Goal: Download file/media

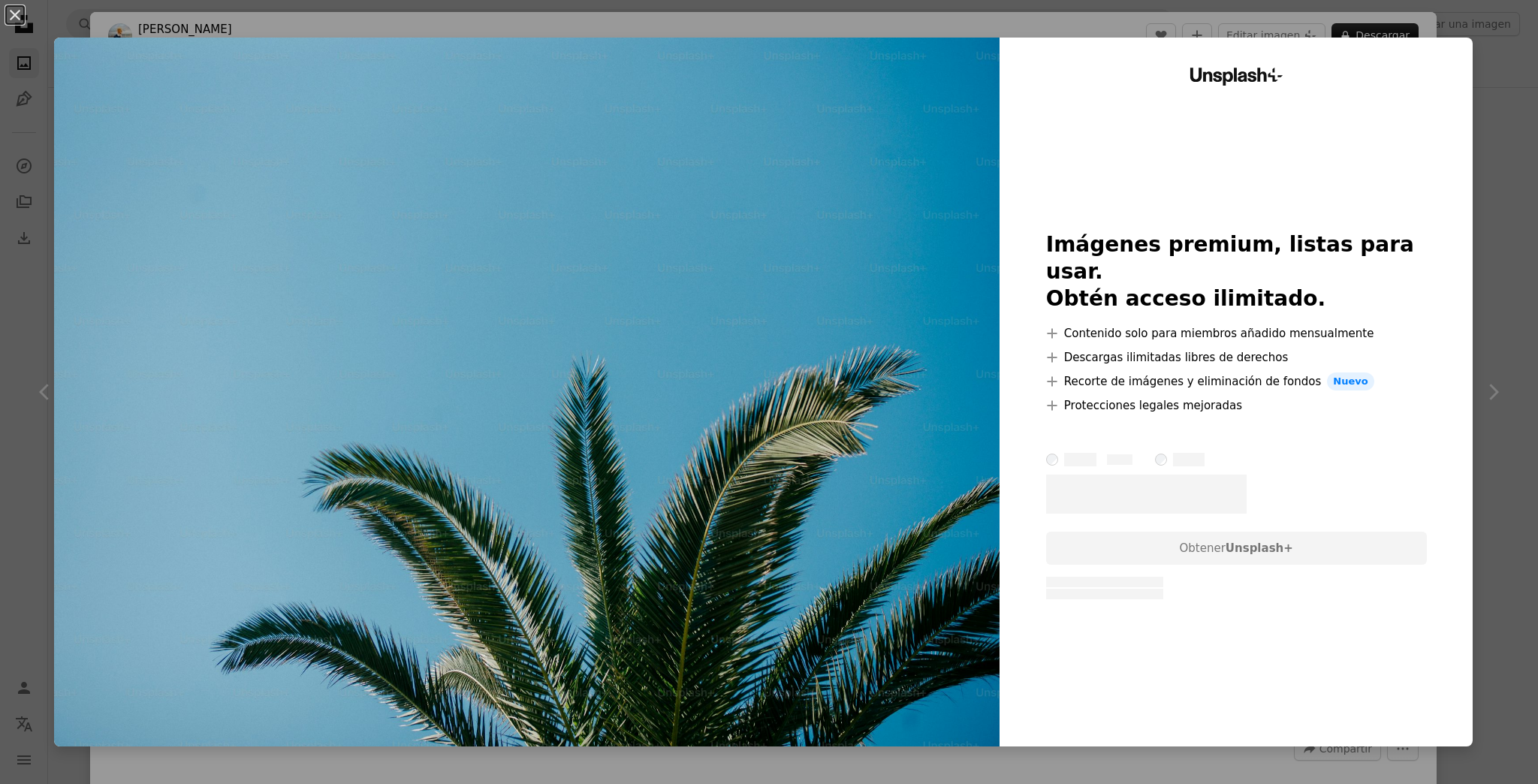
scroll to position [5438, 0]
